Goal: Information Seeking & Learning: Learn about a topic

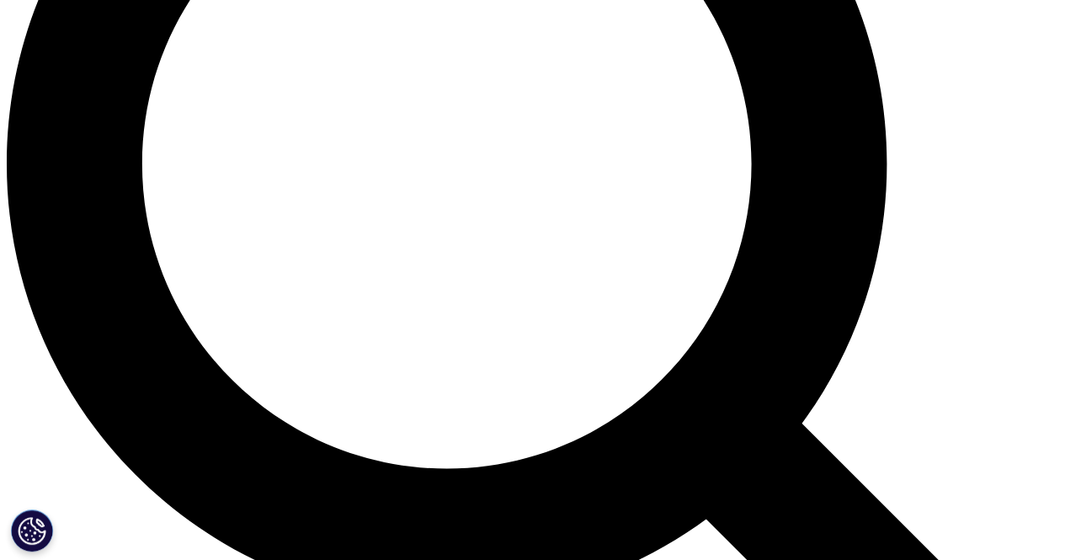
scroll to position [1178, 0]
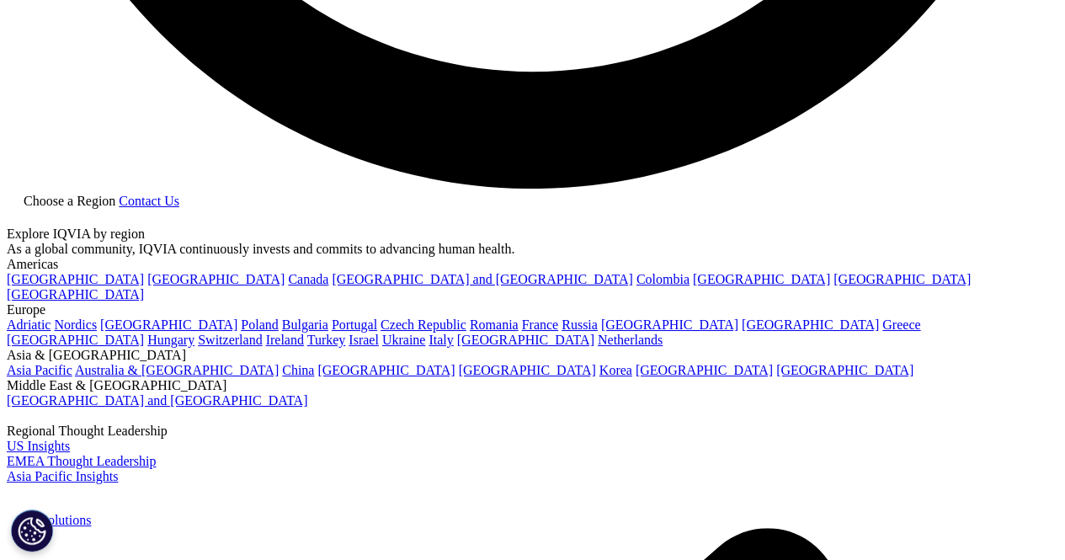
scroll to position [2491, 0]
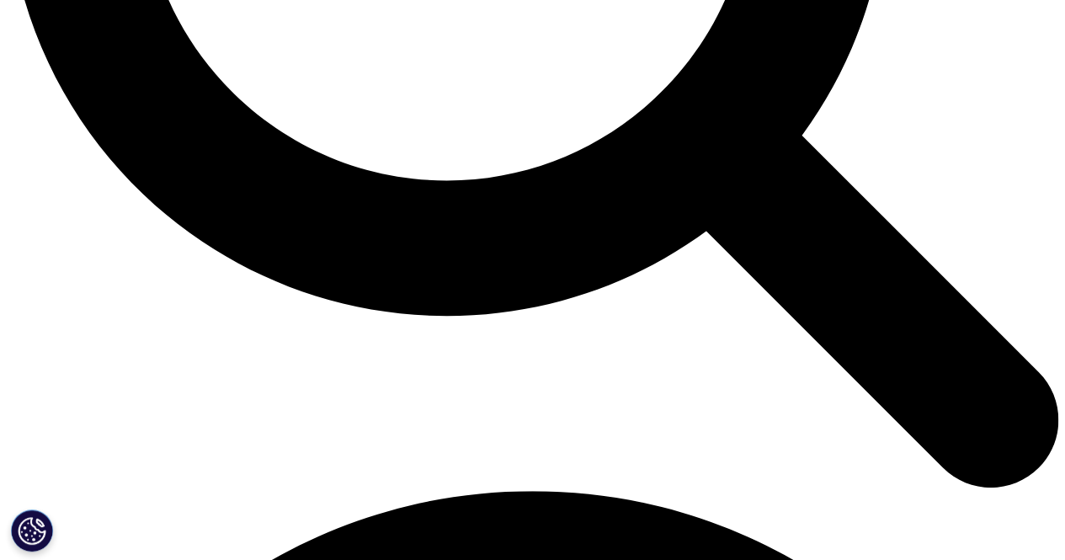
scroll to position [1431, 0]
